Goal: Transaction & Acquisition: Purchase product/service

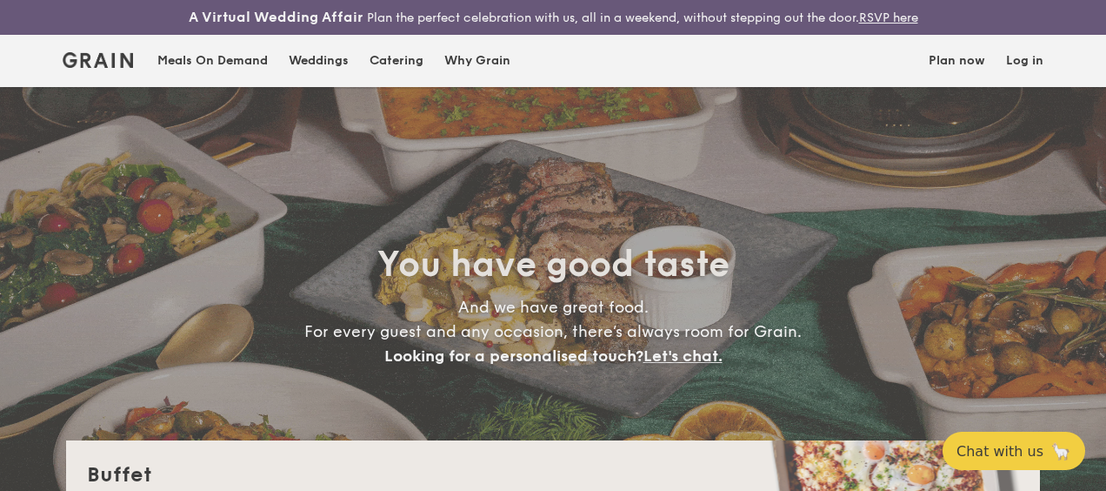
select select
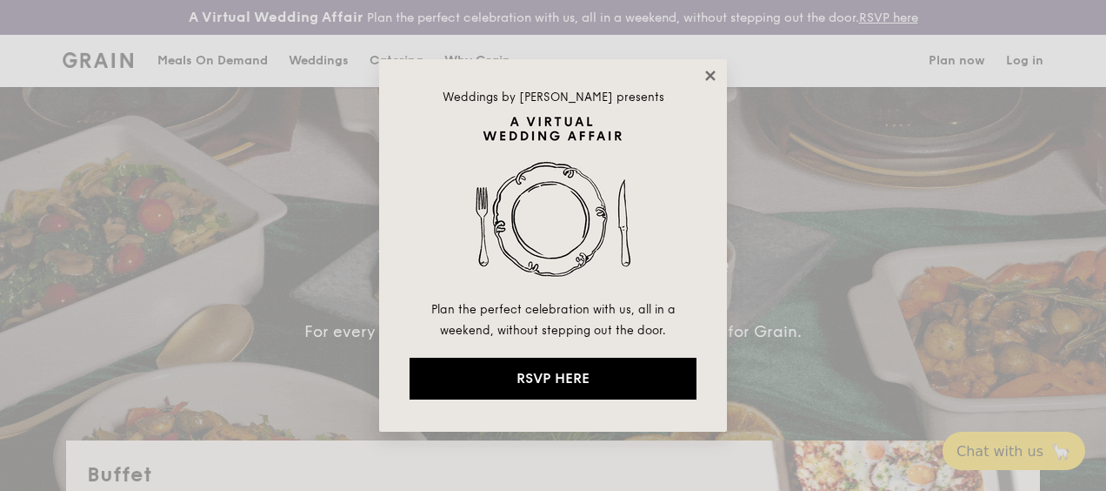
click at [711, 76] on icon at bounding box center [710, 75] width 10 height 10
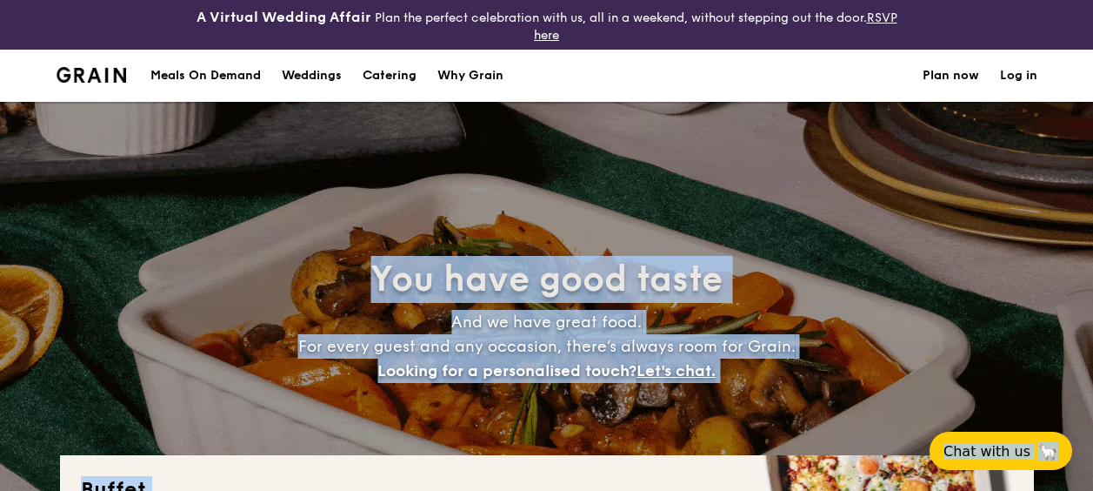
click at [210, 64] on div "Meals On Demand" at bounding box center [205, 76] width 110 height 52
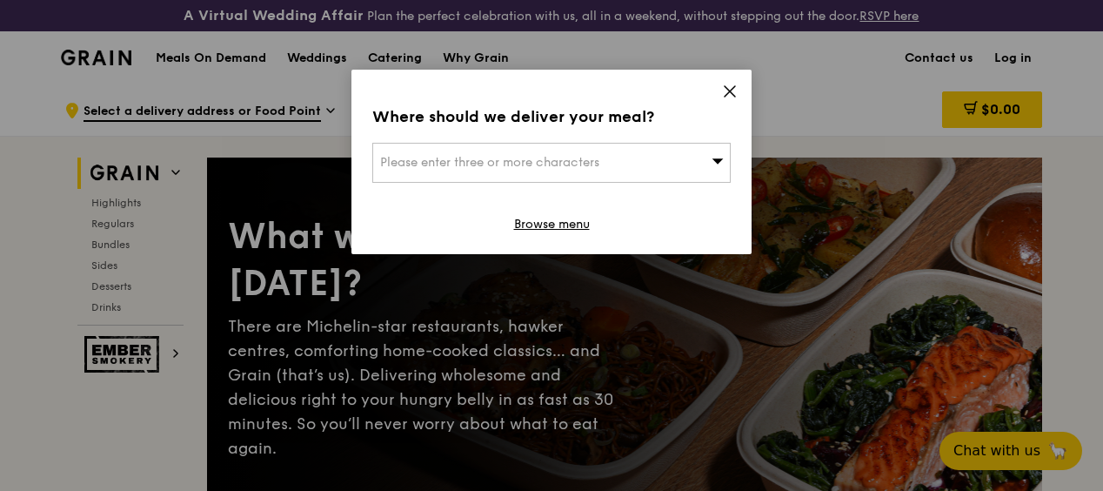
click at [732, 90] on icon at bounding box center [730, 92] width 16 height 16
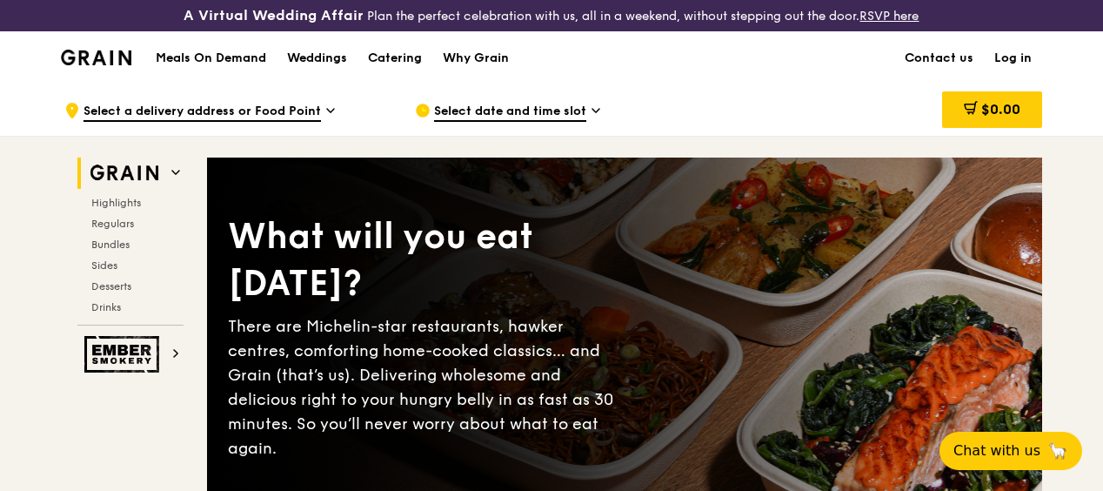
click at [11, 115] on div ".cls-1 { fill: none; stroke: #fff; stroke-linecap: round; stroke-linejoin: roun…" at bounding box center [551, 110] width 1103 height 52
click at [95, 65] on img at bounding box center [96, 58] width 70 height 16
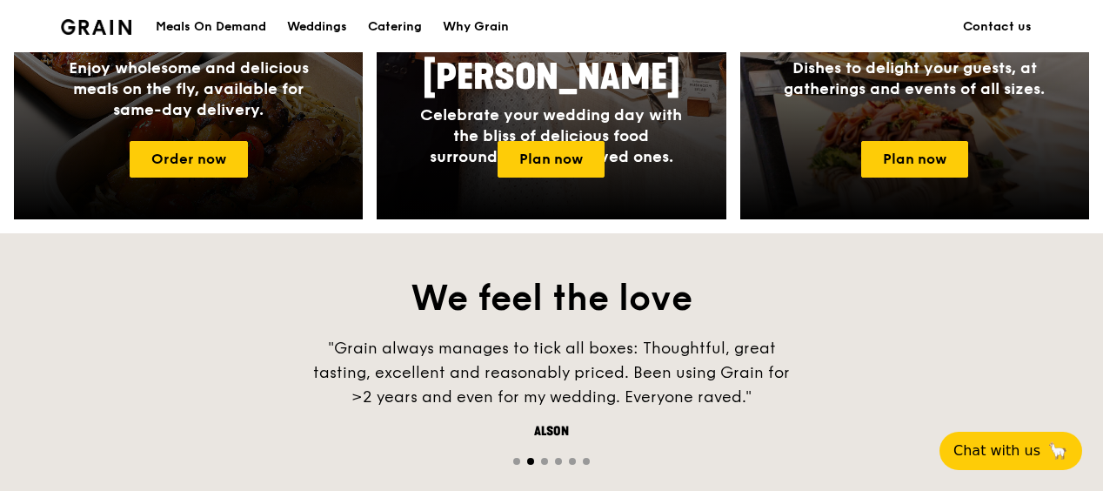
scroll to position [1009, 0]
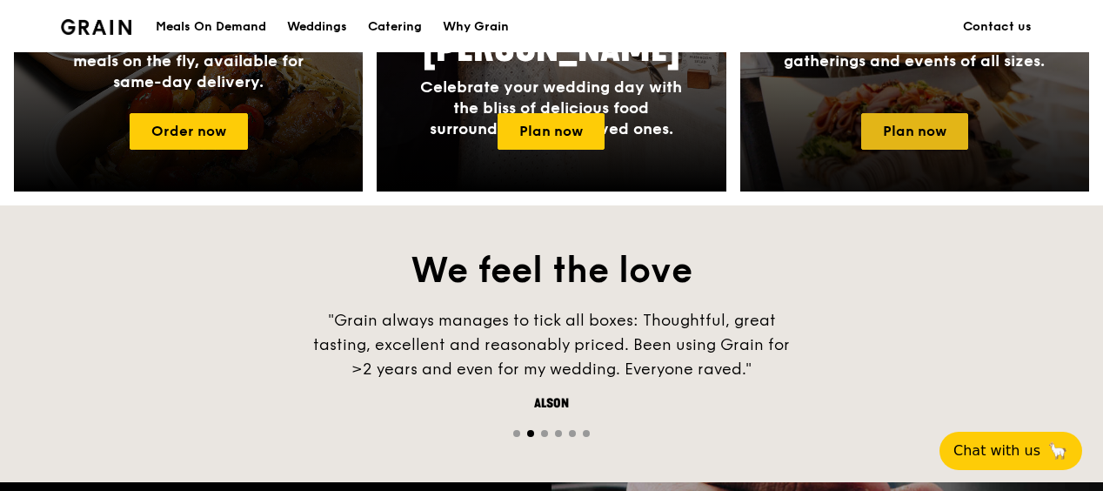
click at [896, 144] on link "Plan now" at bounding box center [914, 131] width 107 height 37
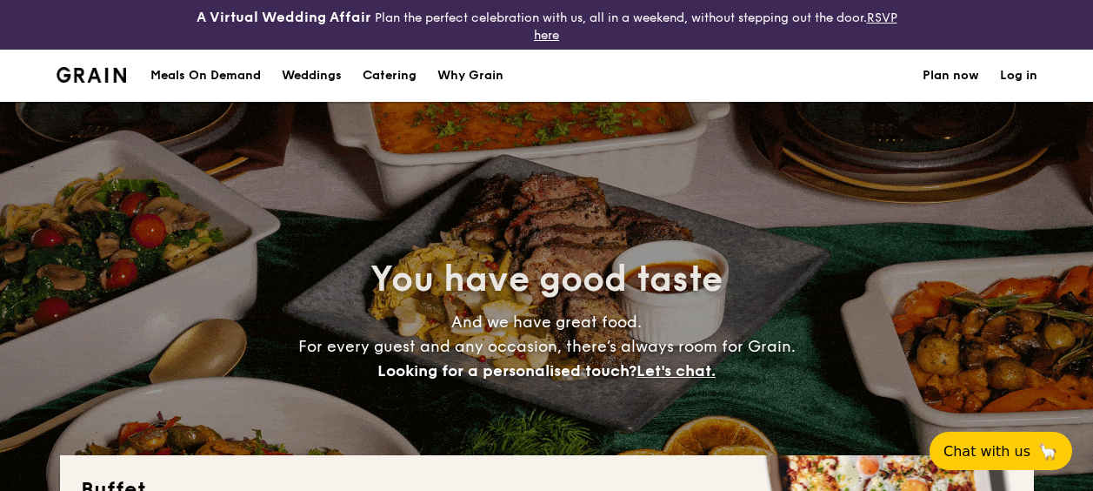
select select
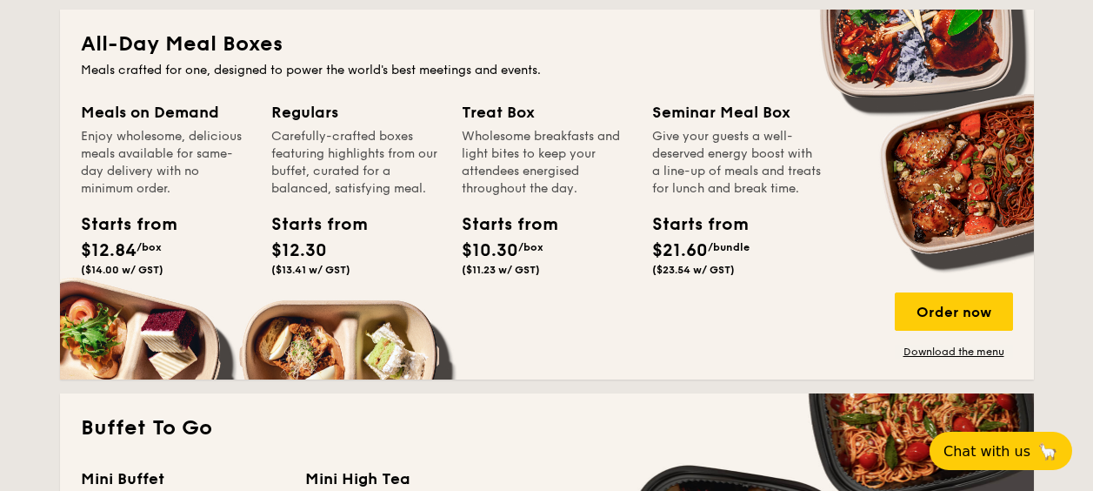
scroll to position [835, 0]
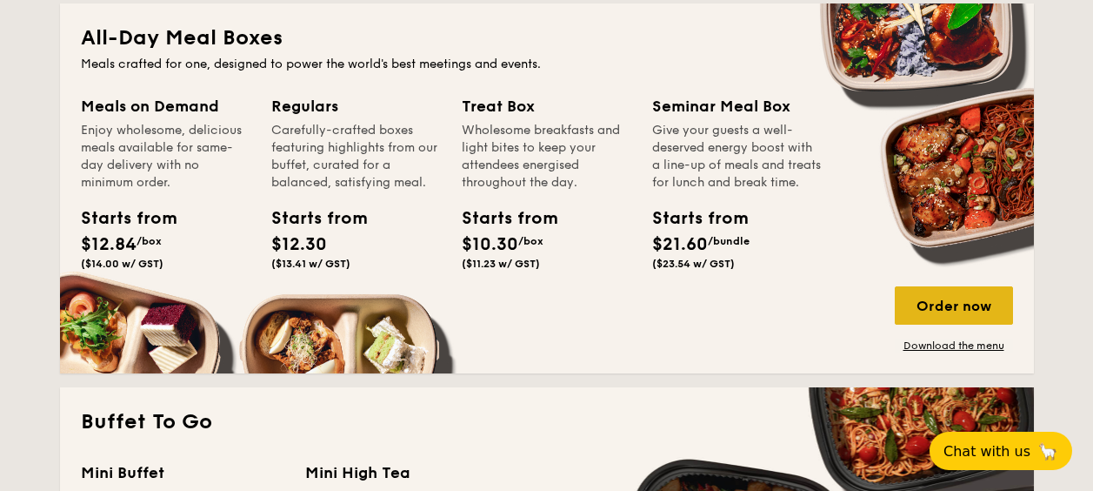
click at [943, 301] on div "Order now" at bounding box center [954, 305] width 118 height 38
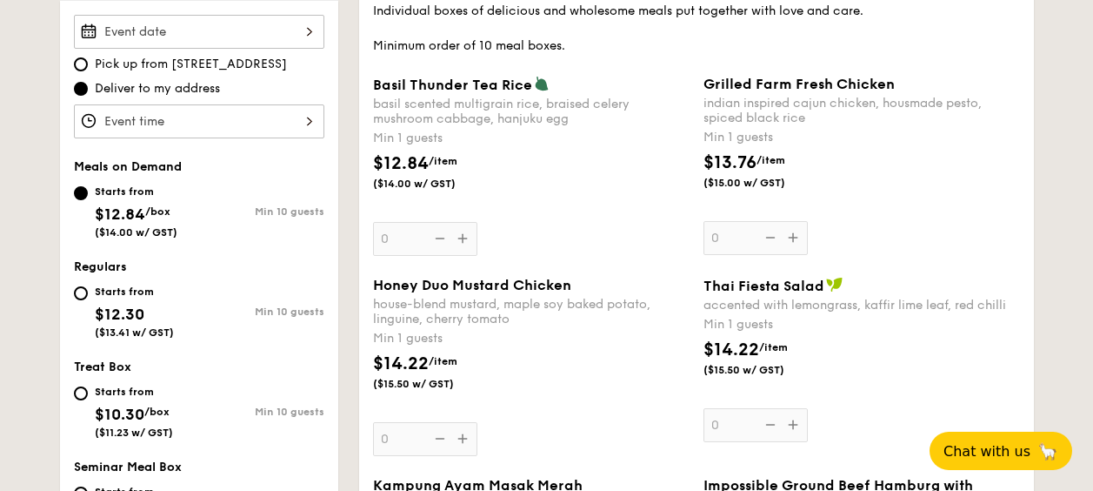
scroll to position [573, 0]
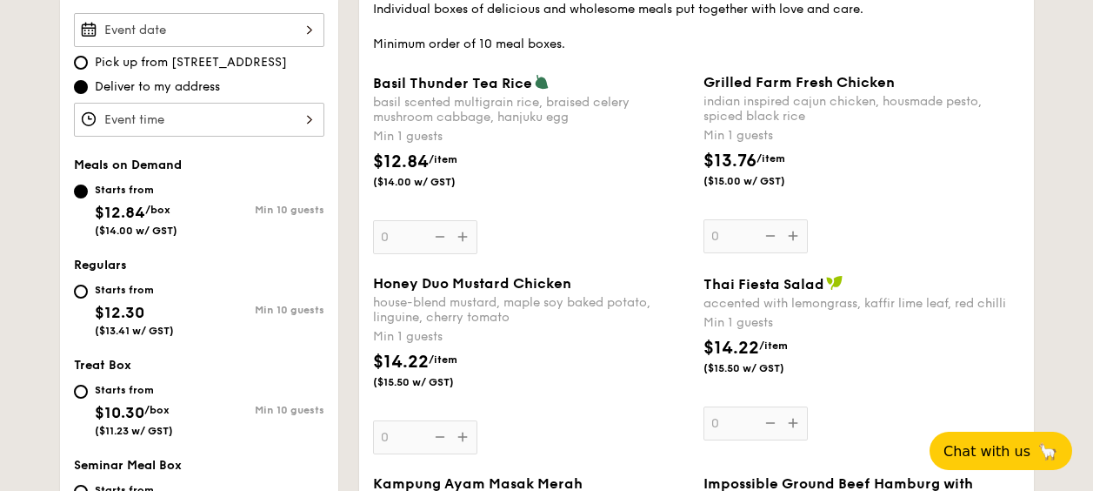
click at [225, 24] on input "Basil Thunder Tea [PERSON_NAME] scented multigrain rice, braised celery mushroo…" at bounding box center [199, 30] width 251 height 34
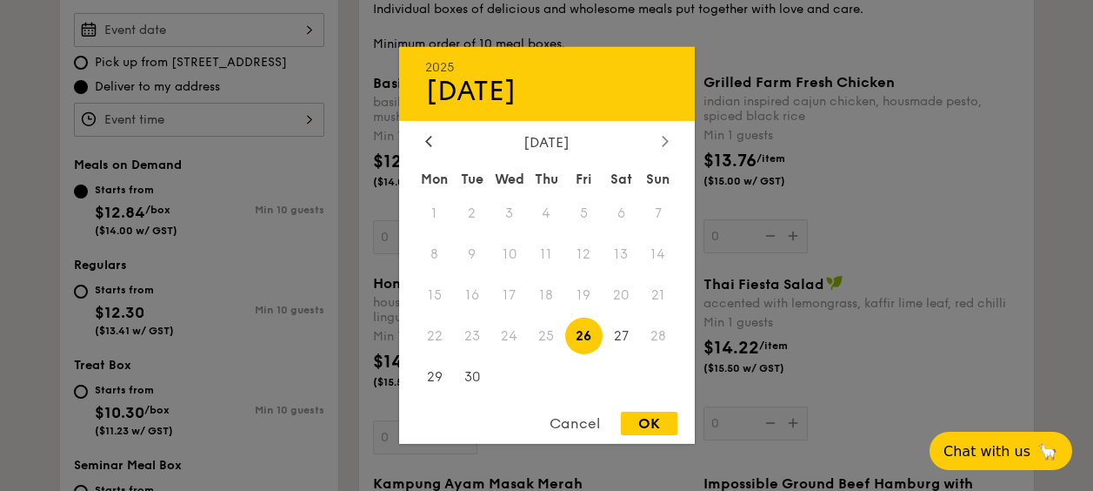
click at [662, 139] on icon at bounding box center [665, 140] width 7 height 11
click at [473, 256] on span "7" at bounding box center [471, 254] width 37 height 37
click at [648, 417] on div "OK" at bounding box center [649, 422] width 57 height 23
type input "[DATE]"
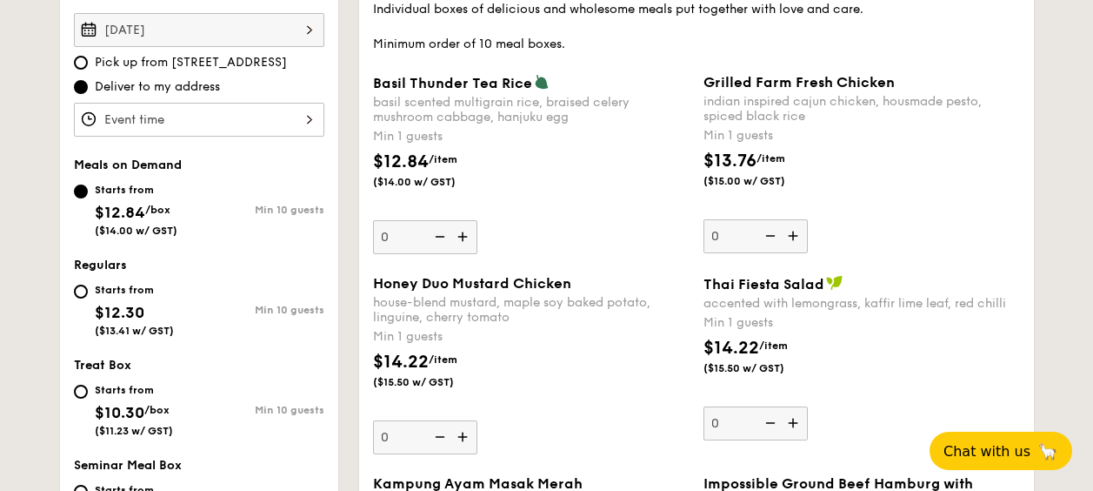
click at [299, 118] on input "Basil Thunder Tea [PERSON_NAME] scented multigrain rice, braised celery mushroo…" at bounding box center [199, 120] width 251 height 34
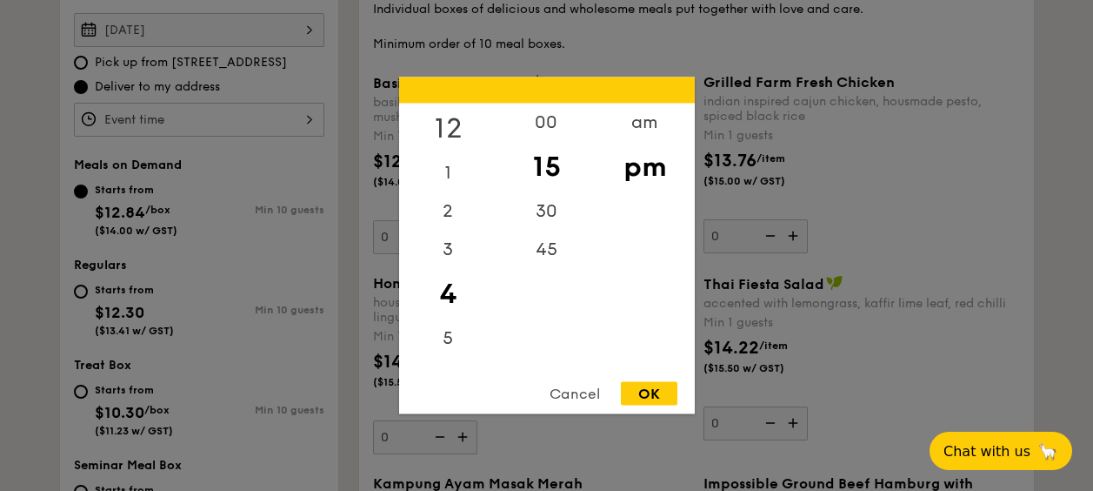
click at [451, 130] on div "12" at bounding box center [448, 129] width 98 height 50
click at [539, 122] on div "00" at bounding box center [547, 129] width 98 height 50
click at [635, 396] on div "OK" at bounding box center [649, 393] width 57 height 23
type input "12:00PM"
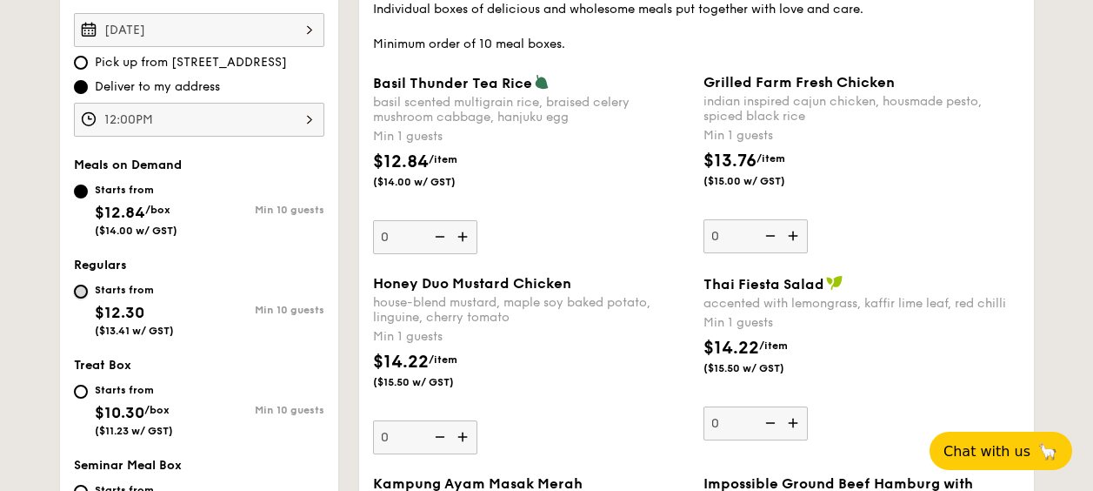
click at [80, 291] on input "Starts from $12.30 ($13.41 w/ GST) Min 10 guests" at bounding box center [81, 291] width 14 height 14
radio input "true"
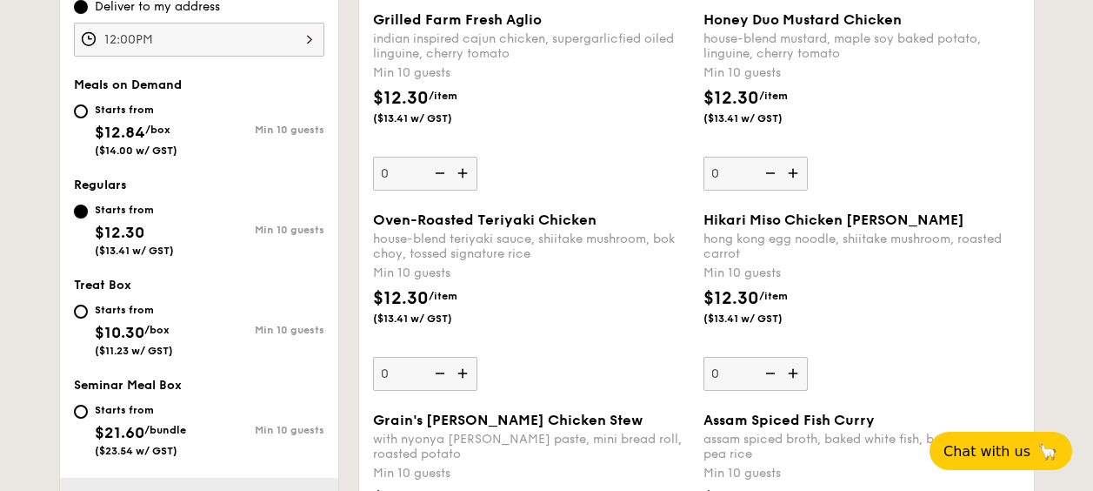
scroll to position [638, 0]
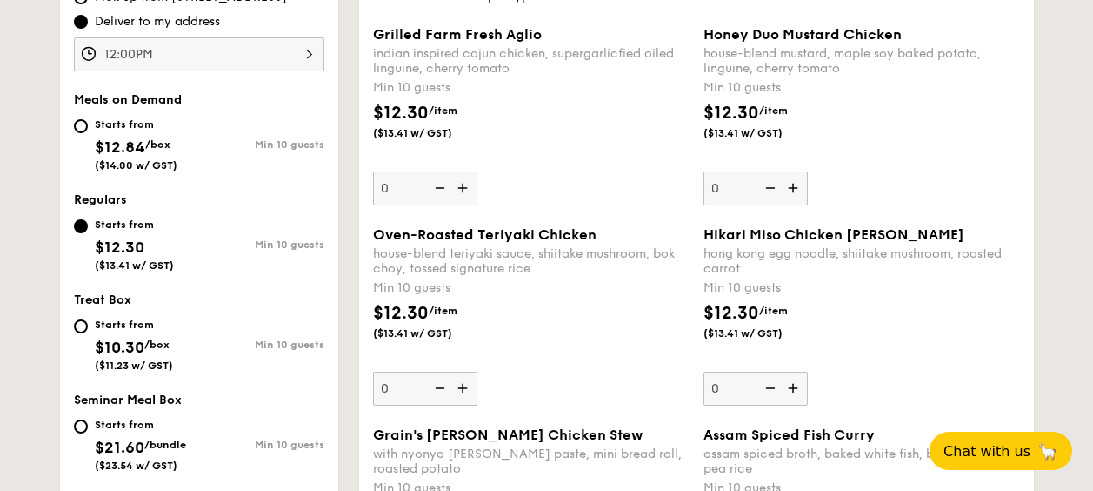
click at [459, 389] on img at bounding box center [464, 387] width 26 height 33
click at [459, 389] on input "0" at bounding box center [425, 388] width 104 height 34
click at [459, 389] on img at bounding box center [464, 387] width 26 height 33
click at [459, 389] on input "10" at bounding box center [425, 388] width 104 height 34
click at [459, 389] on img at bounding box center [464, 387] width 26 height 33
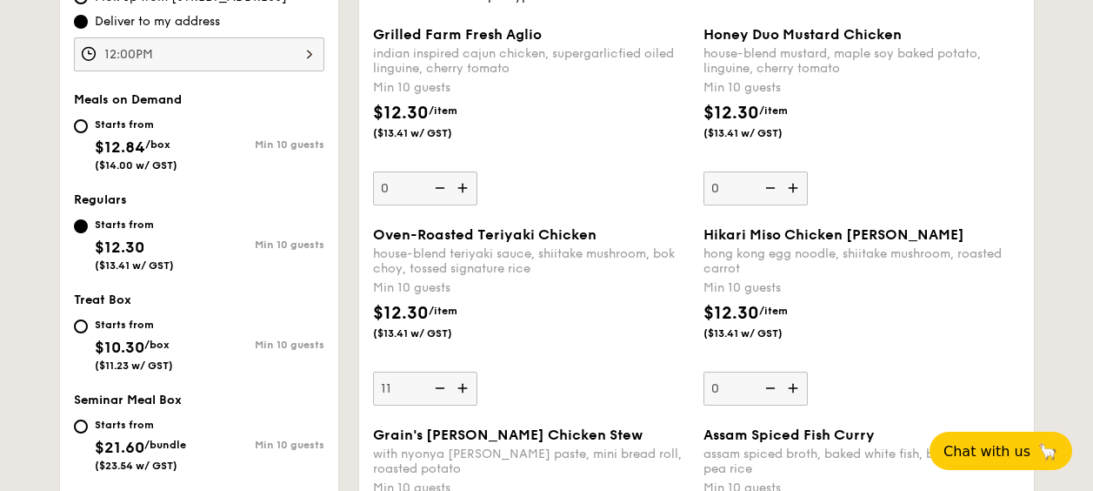
click at [459, 389] on input "11" at bounding box center [425, 388] width 104 height 34
click at [459, 389] on img at bounding box center [464, 387] width 26 height 33
click at [459, 389] on input "12" at bounding box center [425, 388] width 104 height 34
click at [459, 389] on img at bounding box center [464, 387] width 26 height 33
click at [459, 389] on input "13" at bounding box center [425, 388] width 104 height 34
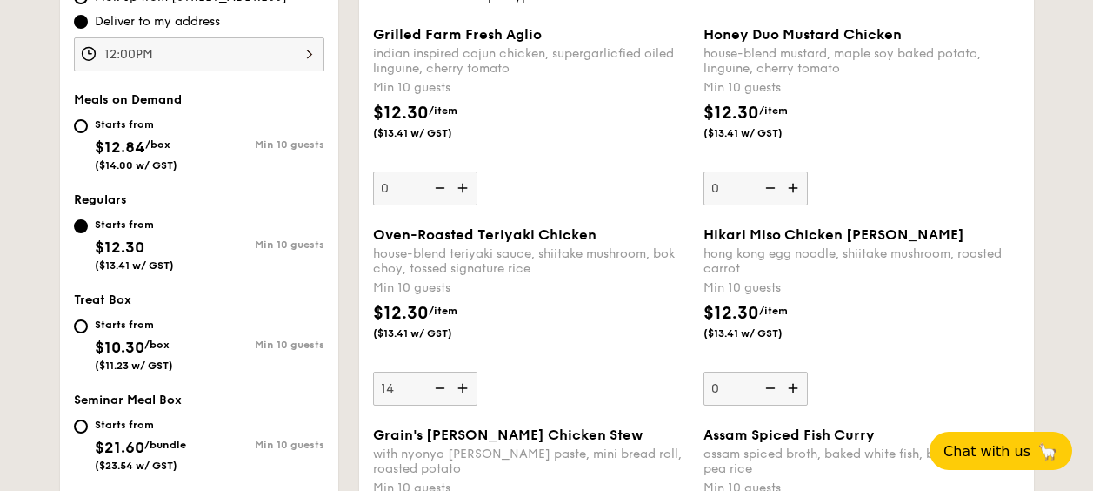
click at [440, 387] on img at bounding box center [438, 387] width 26 height 33
click at [440, 387] on input "14" at bounding box center [425, 388] width 104 height 34
click at [440, 387] on img at bounding box center [438, 387] width 26 height 33
click at [440, 387] on input "13" at bounding box center [425, 388] width 104 height 34
click at [549, 358] on div "$12.30 /item ($13.41 w/ GST)" at bounding box center [531, 330] width 331 height 61
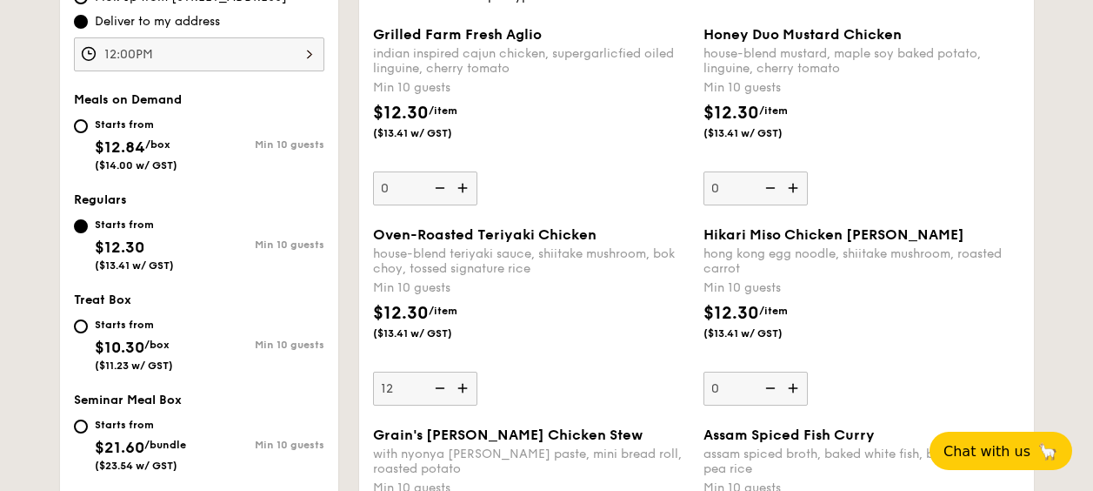
click at [478, 371] on input "12" at bounding box center [425, 388] width 104 height 34
type input "12"
click at [588, 345] on div "$12.30 /item ($13.41 w/ GST)" at bounding box center [531, 330] width 331 height 61
click at [478, 371] on input "12" at bounding box center [425, 388] width 104 height 34
click at [588, 345] on div "$12.30 /item ($13.41 w/ GST)" at bounding box center [531, 330] width 331 height 61
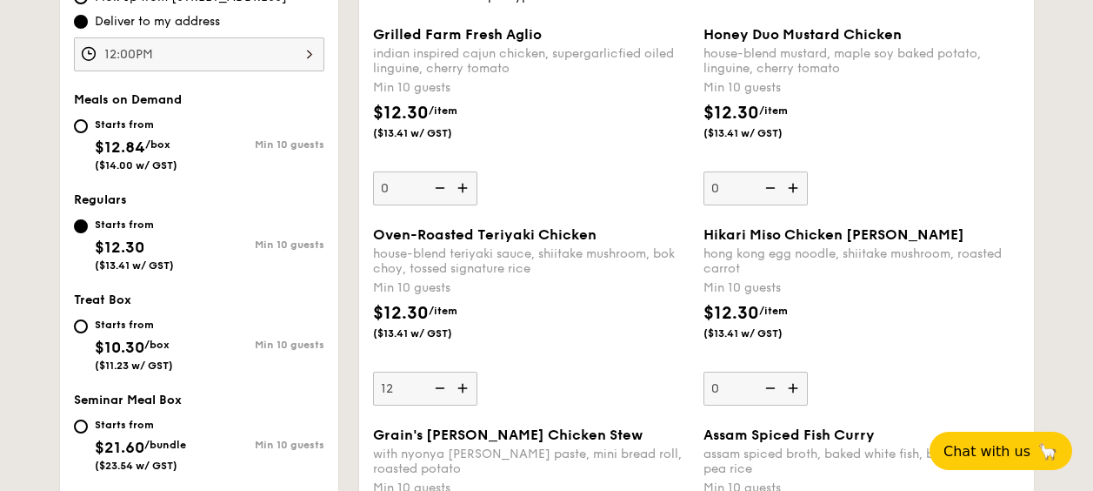
click at [478, 371] on input "12" at bounding box center [425, 388] width 104 height 34
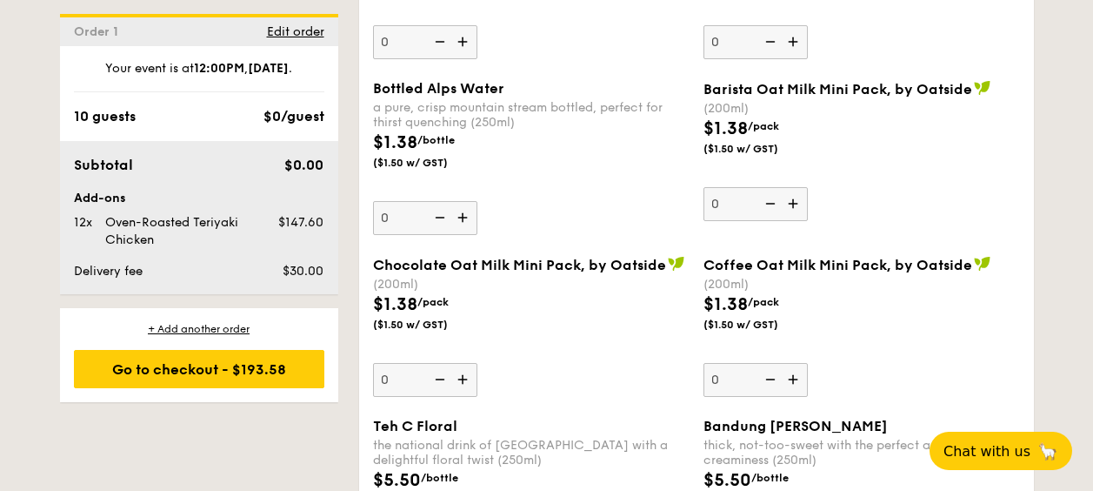
scroll to position [4322, 0]
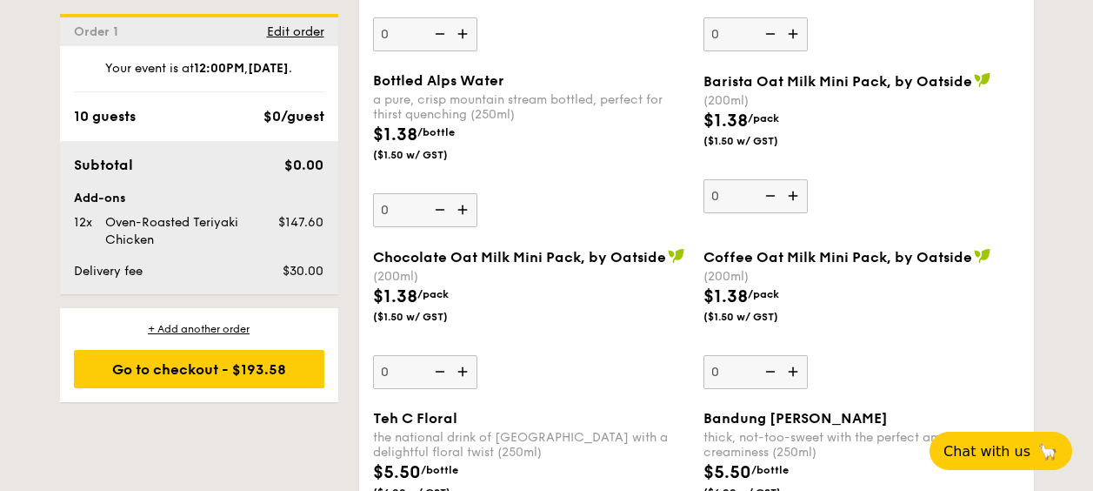
click at [463, 206] on img at bounding box center [464, 209] width 26 height 33
click at [463, 206] on input "0" at bounding box center [425, 210] width 104 height 34
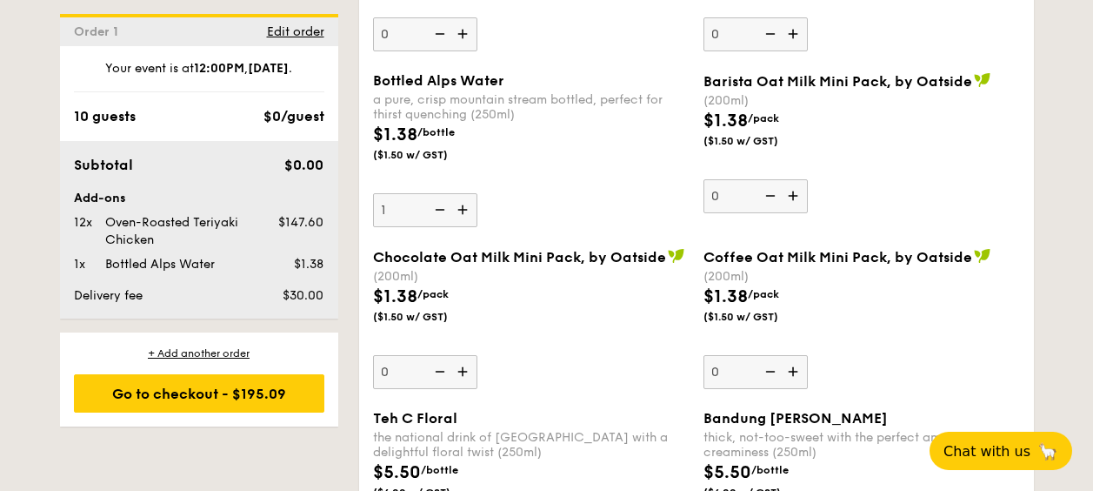
click at [463, 206] on img at bounding box center [464, 209] width 26 height 33
click at [463, 206] on input "1" at bounding box center [425, 210] width 104 height 34
click at [463, 206] on img at bounding box center [464, 209] width 26 height 33
click at [463, 206] on input "2" at bounding box center [425, 210] width 104 height 34
click at [463, 206] on img at bounding box center [464, 209] width 26 height 33
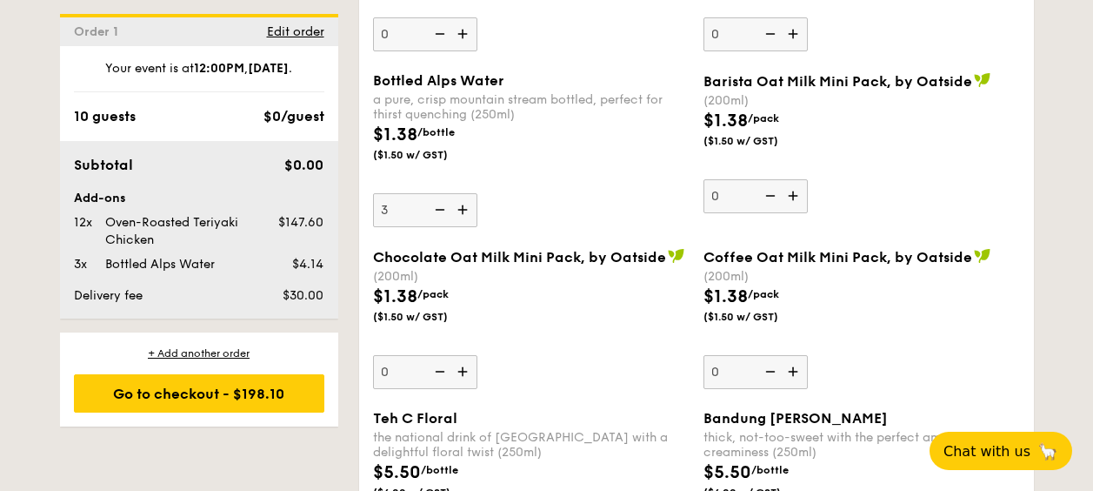
click at [463, 206] on input "3" at bounding box center [425, 210] width 104 height 34
click at [463, 206] on img at bounding box center [464, 209] width 26 height 33
click at [463, 206] on input "4" at bounding box center [425, 210] width 104 height 34
click at [463, 206] on img at bounding box center [464, 209] width 26 height 33
click at [463, 206] on input "5" at bounding box center [425, 210] width 104 height 34
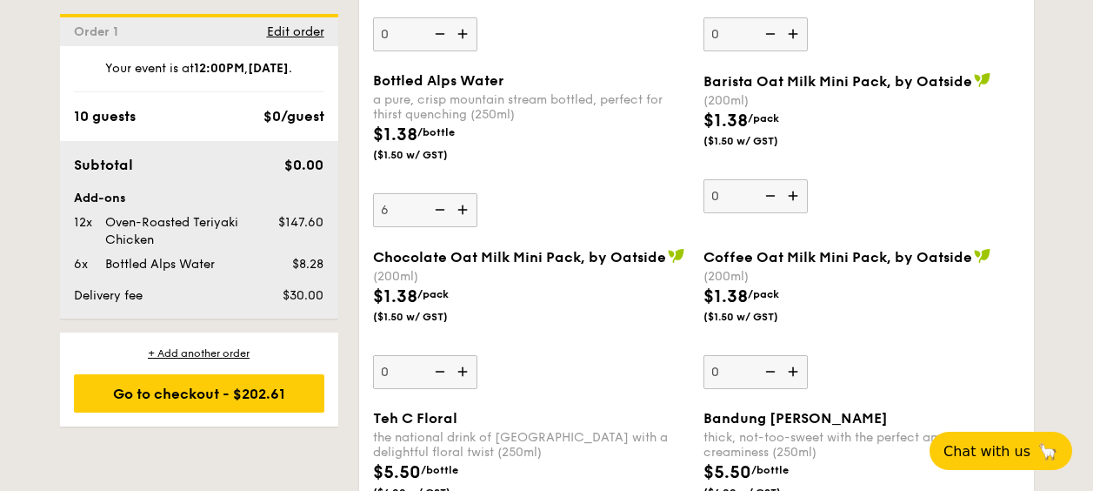
click at [463, 206] on img at bounding box center [464, 209] width 26 height 33
click at [463, 206] on input "6" at bounding box center [425, 210] width 104 height 34
click at [463, 206] on img at bounding box center [464, 209] width 26 height 33
click at [463, 206] on input "7" at bounding box center [425, 210] width 104 height 34
click at [463, 206] on img at bounding box center [464, 209] width 26 height 33
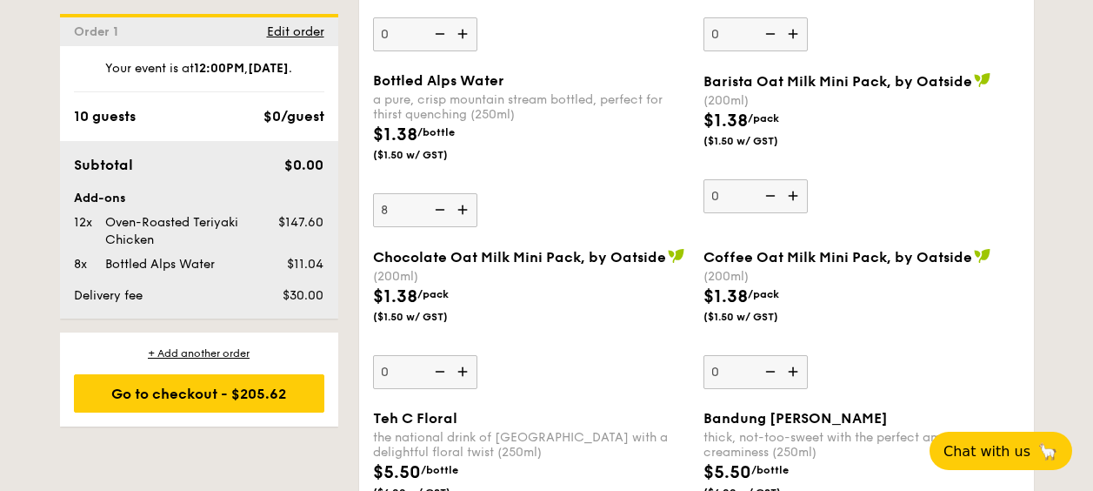
click at [463, 206] on input "8" at bounding box center [425, 210] width 104 height 34
click at [463, 206] on img at bounding box center [464, 209] width 26 height 33
click at [463, 206] on input "9" at bounding box center [425, 210] width 104 height 34
click at [463, 206] on img at bounding box center [464, 209] width 26 height 33
click at [463, 206] on input "10" at bounding box center [425, 210] width 104 height 34
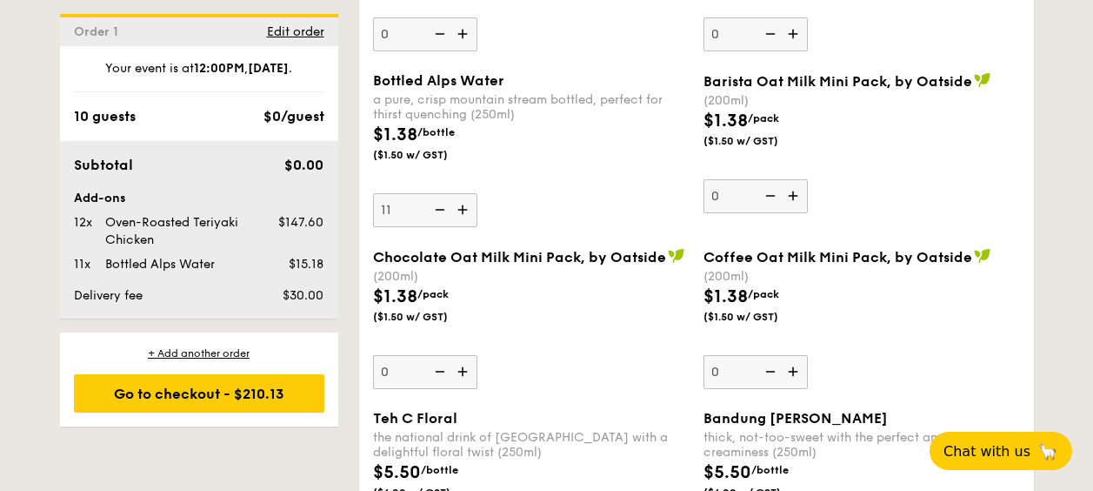
click at [463, 206] on img at bounding box center [464, 209] width 26 height 33
click at [463, 206] on input "11" at bounding box center [425, 210] width 104 height 34
type input "12"
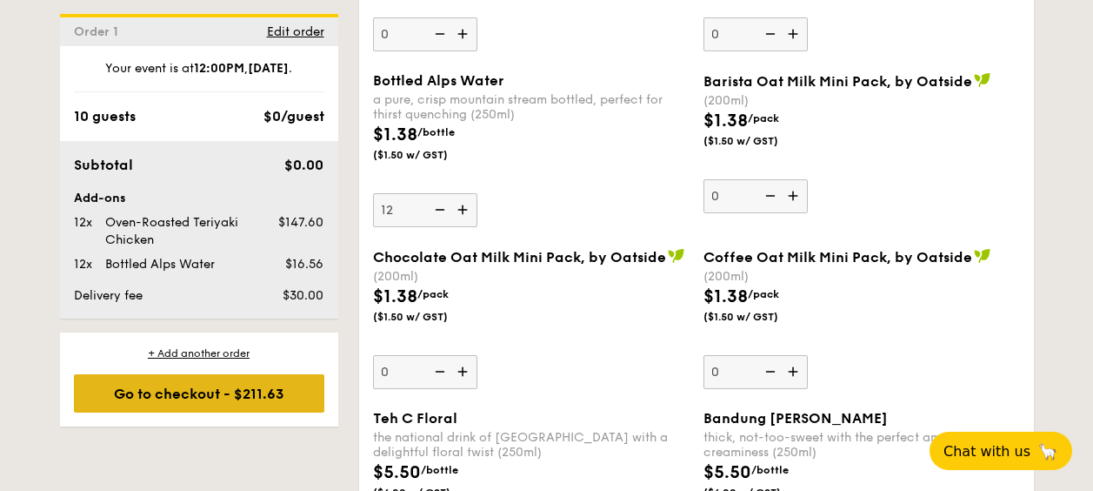
click at [246, 397] on div "Go to checkout - $211.63" at bounding box center [199, 393] width 251 height 38
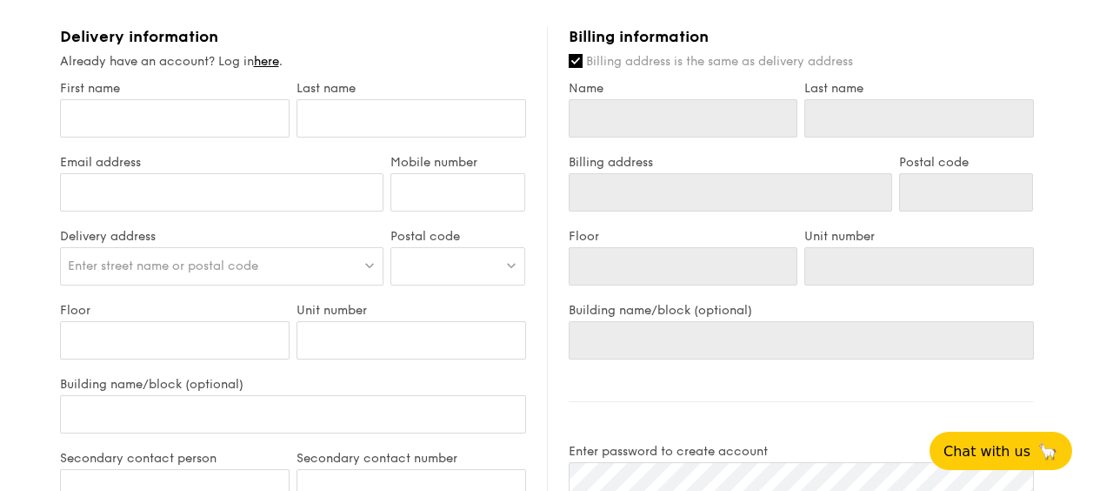
scroll to position [711, 0]
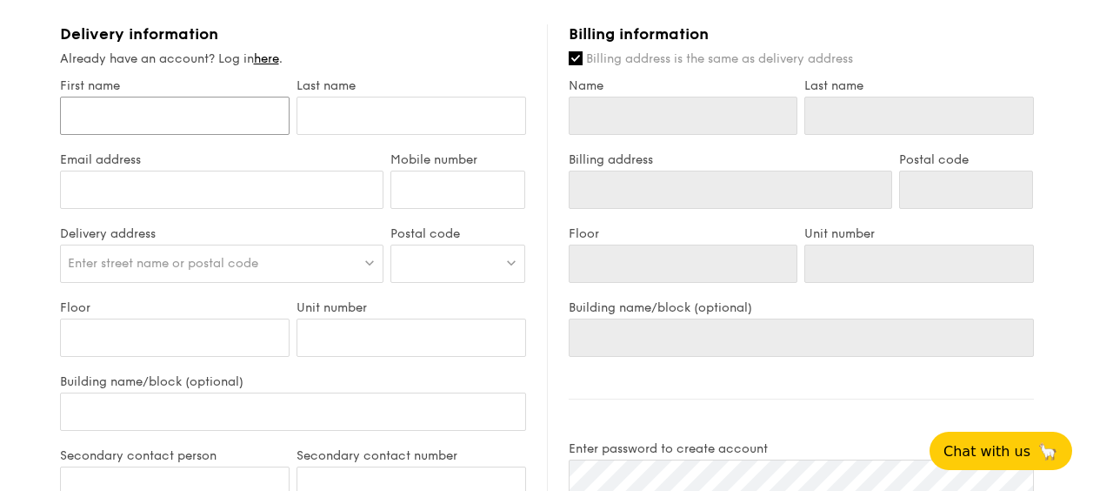
click at [106, 118] on input "First name" at bounding box center [175, 116] width 230 height 38
